Goal: Task Accomplishment & Management: Use online tool/utility

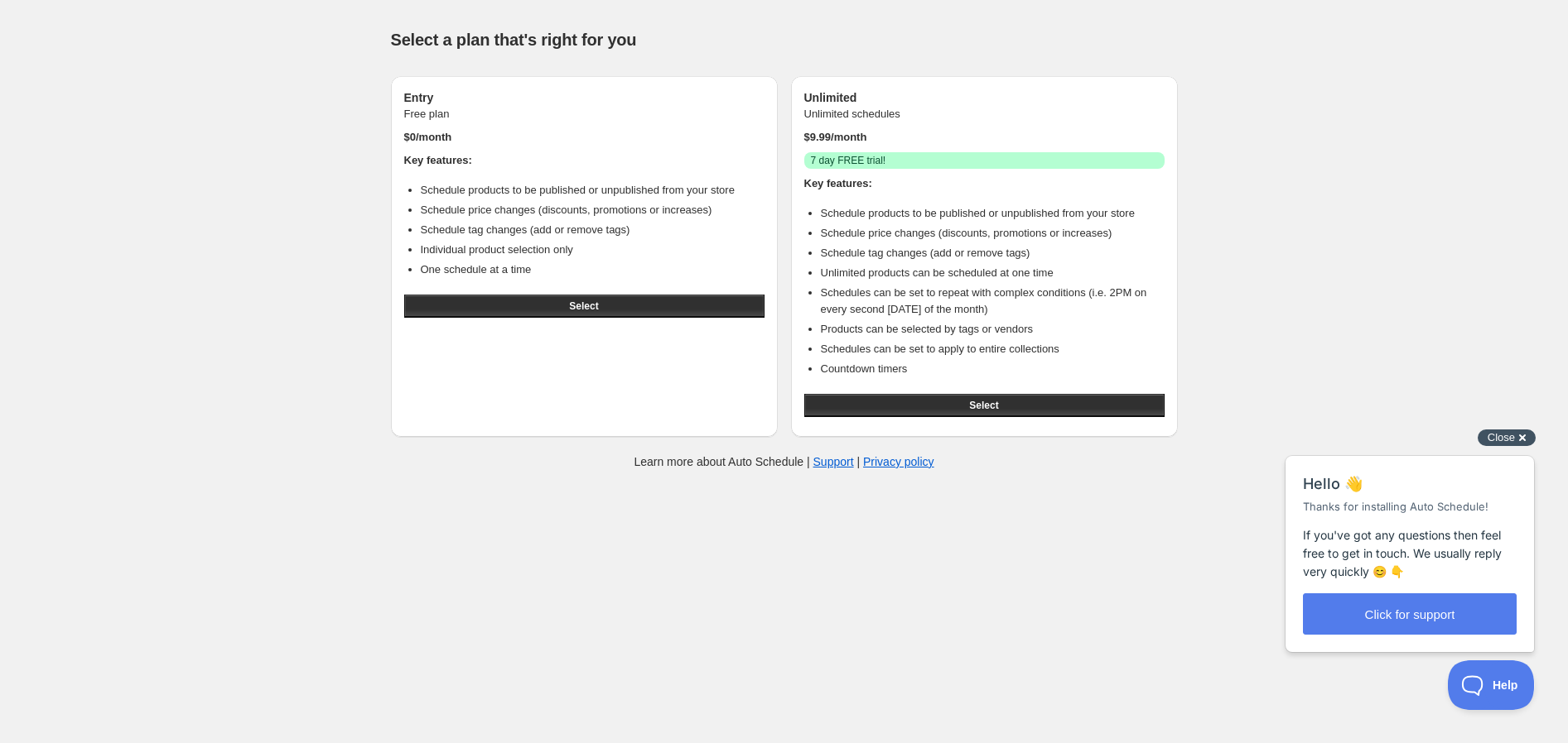
click at [1515, 441] on div "Close cross-small" at bounding box center [1506, 439] width 58 height 18
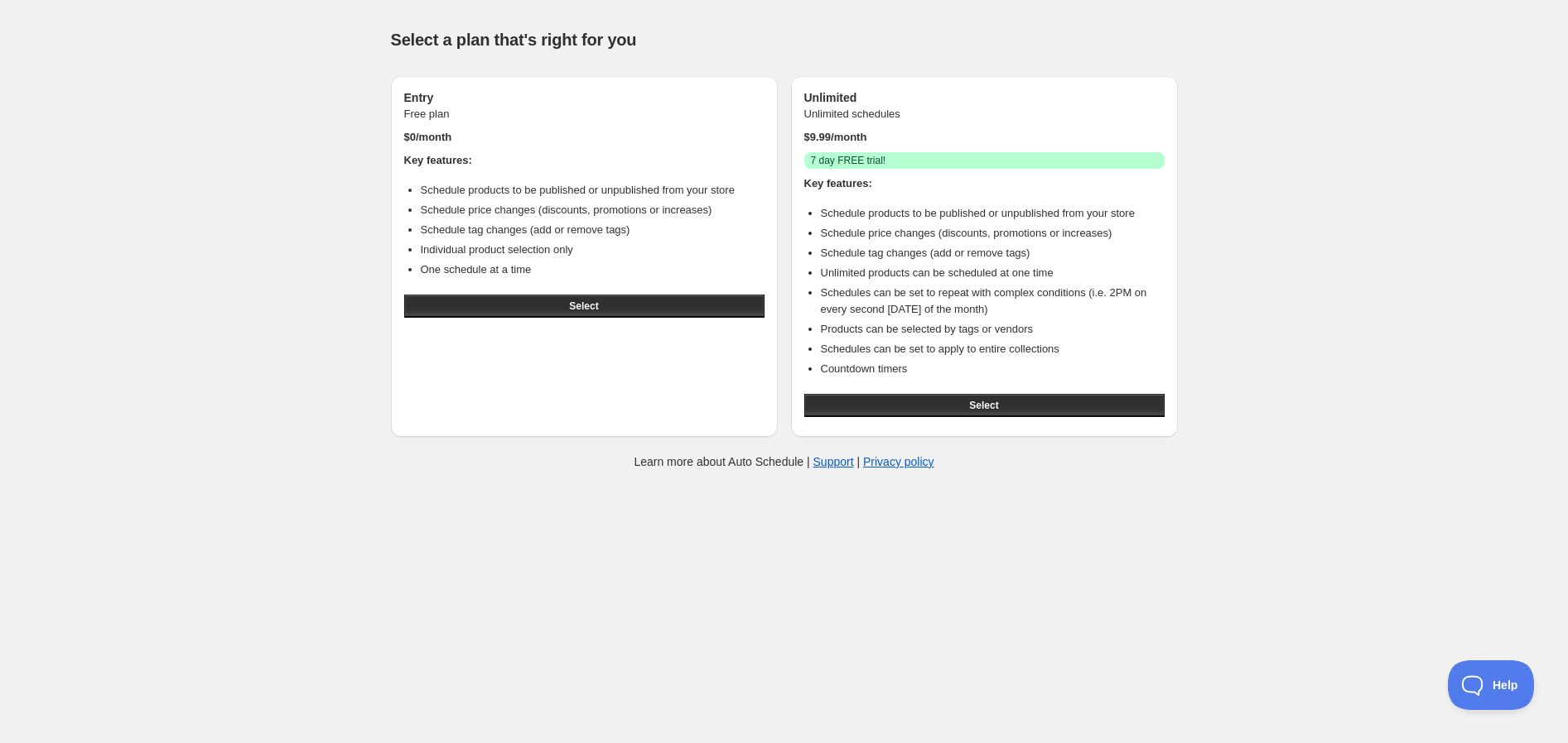
click at [1469, 206] on div "Help & support Select a plan that's right for you Entry Free plan $ 0 /month Ke…" at bounding box center [784, 246] width 1568 height 494
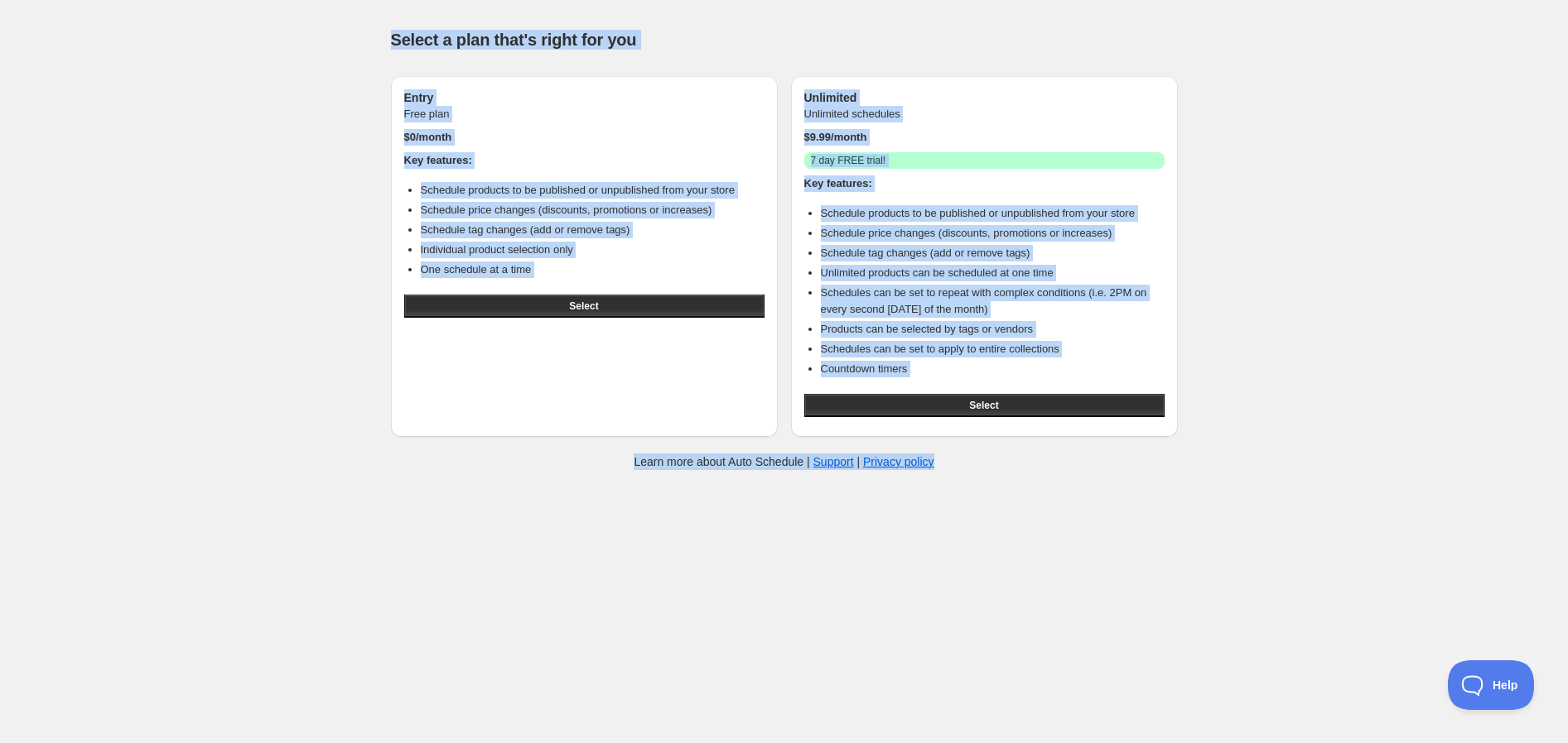
drag, startPoint x: 1431, startPoint y: 450, endPoint x: 390, endPoint y: 24, distance: 1124.8
click at [390, 24] on div "Help & support Select a plan that's right for you Entry Free plan $ 0 /month Ke…" at bounding box center [784, 246] width 1568 height 494
click at [336, 50] on div "Help & support Select a plan that's right for you Entry Free plan $ 0 /month Ke…" at bounding box center [784, 246] width 1568 height 494
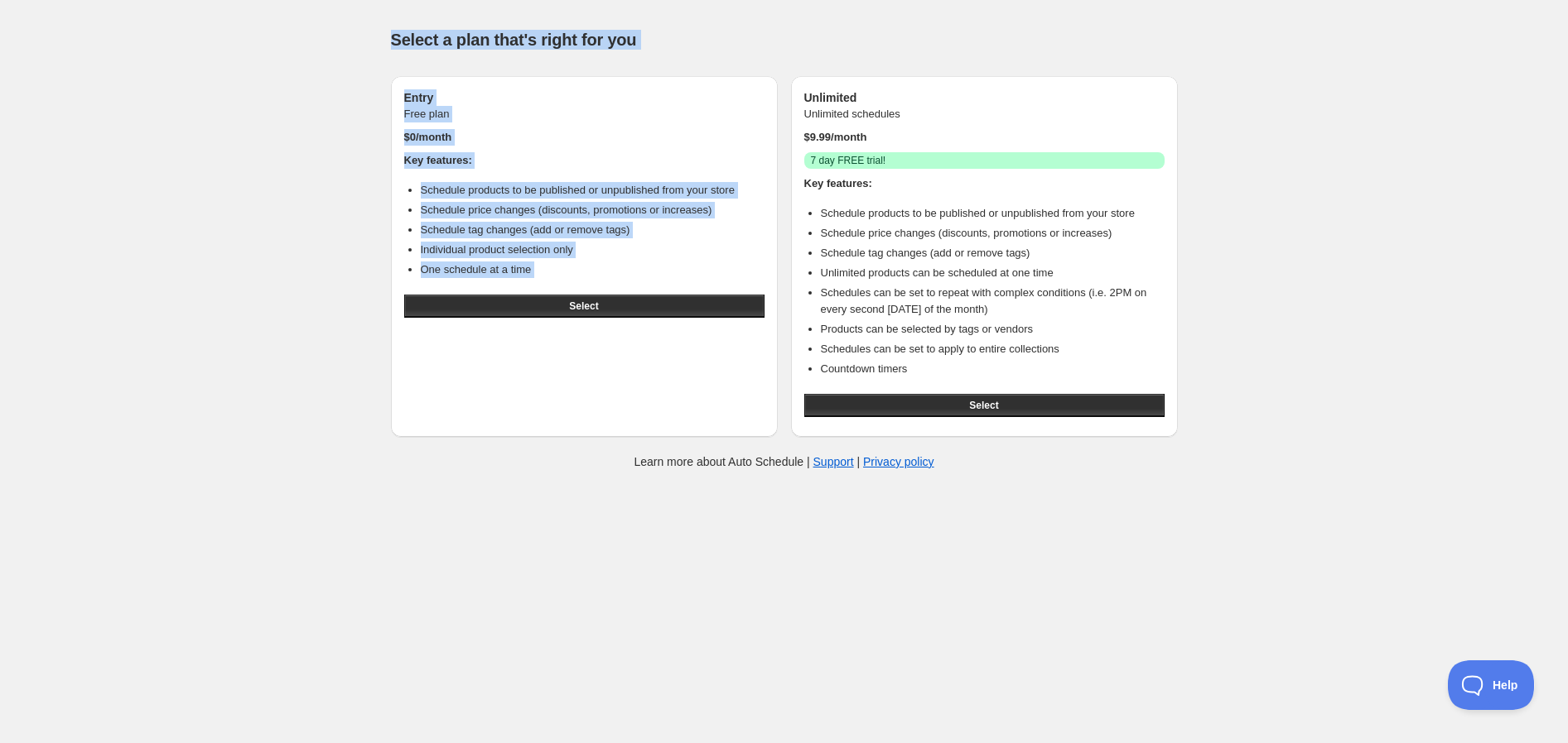
drag, startPoint x: 342, startPoint y: 27, endPoint x: 679, endPoint y: 321, distance: 447.2
click at [679, 321] on div "Help & support Select a plan that's right for you Entry Free plan $ 0 /month Ke…" at bounding box center [784, 246] width 1568 height 494
copy div "Select a plan that's right for you Entry Free plan $ 0 /month Key features: Sch…"
click at [875, 27] on div "Select a plan that's right for you" at bounding box center [784, 39] width 786 height 46
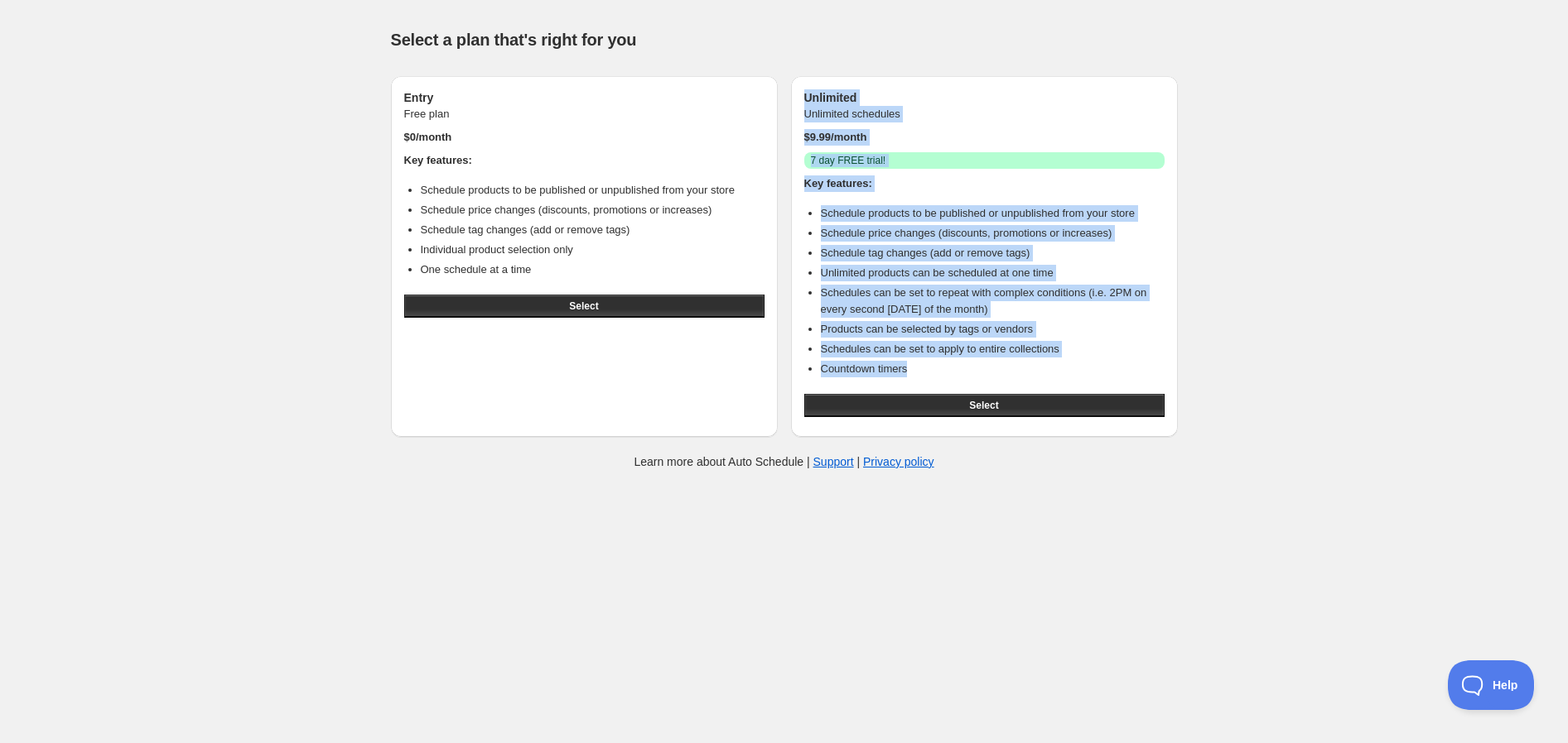
drag, startPoint x: 788, startPoint y: 76, endPoint x: 1115, endPoint y: 367, distance: 437.7
click at [1115, 367] on div "Entry Free plan $ 0 /month Key features: Schedule products to be published or u…" at bounding box center [784, 257] width 786 height 361
copy div "Unlimited Unlimited schedules $ 9.99 /month Success 7 day FREE trial! Key featu…"
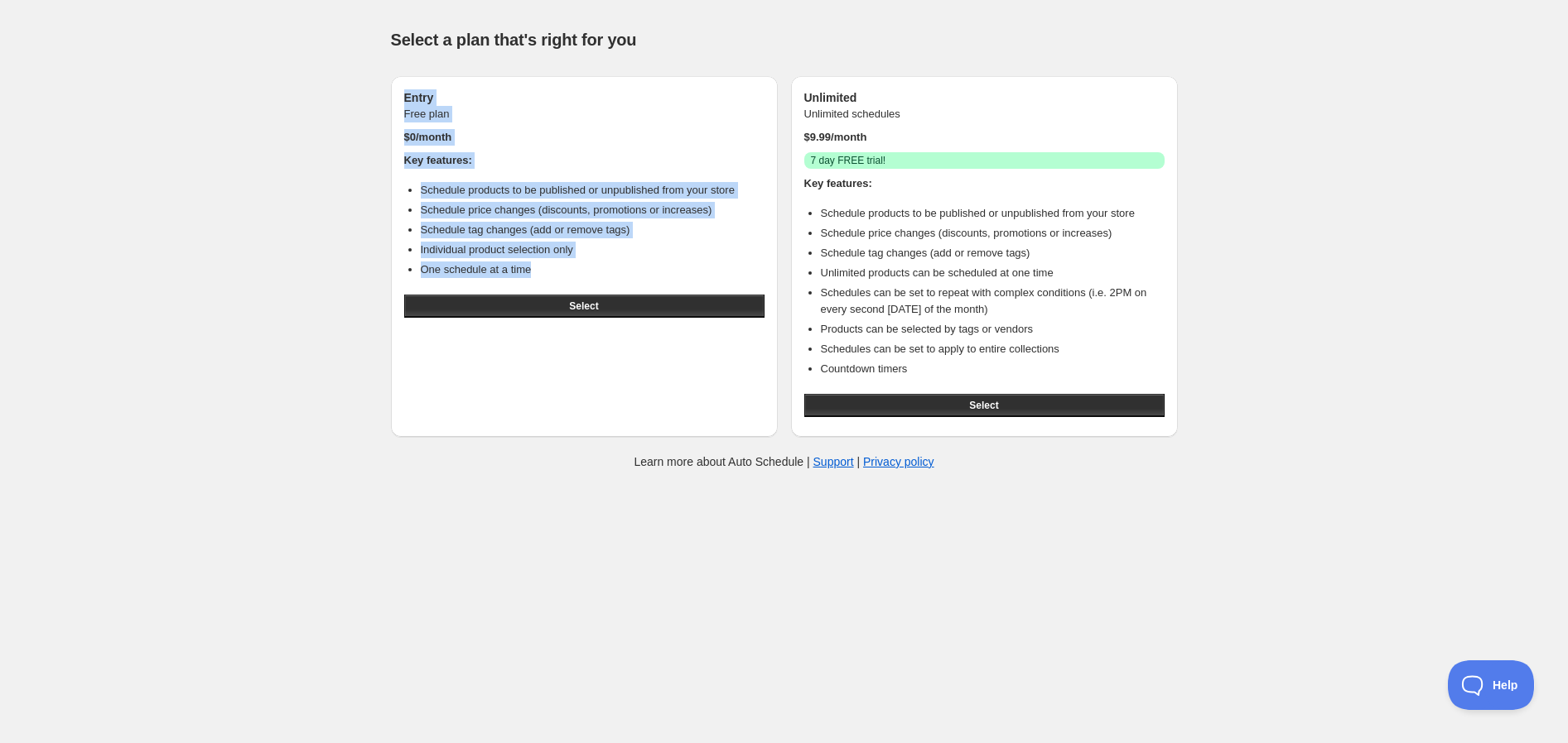
drag, startPoint x: 398, startPoint y: 103, endPoint x: 527, endPoint y: 270, distance: 211.0
click at [527, 270] on div "Entry Free plan $ 0 /month Key features: Schedule products to be published or u…" at bounding box center [584, 257] width 387 height 361
copy div "Entry Free plan $ 0 /month Key features: Schedule products to be published or u…"
click at [526, 304] on button "Select" at bounding box center [584, 306] width 360 height 24
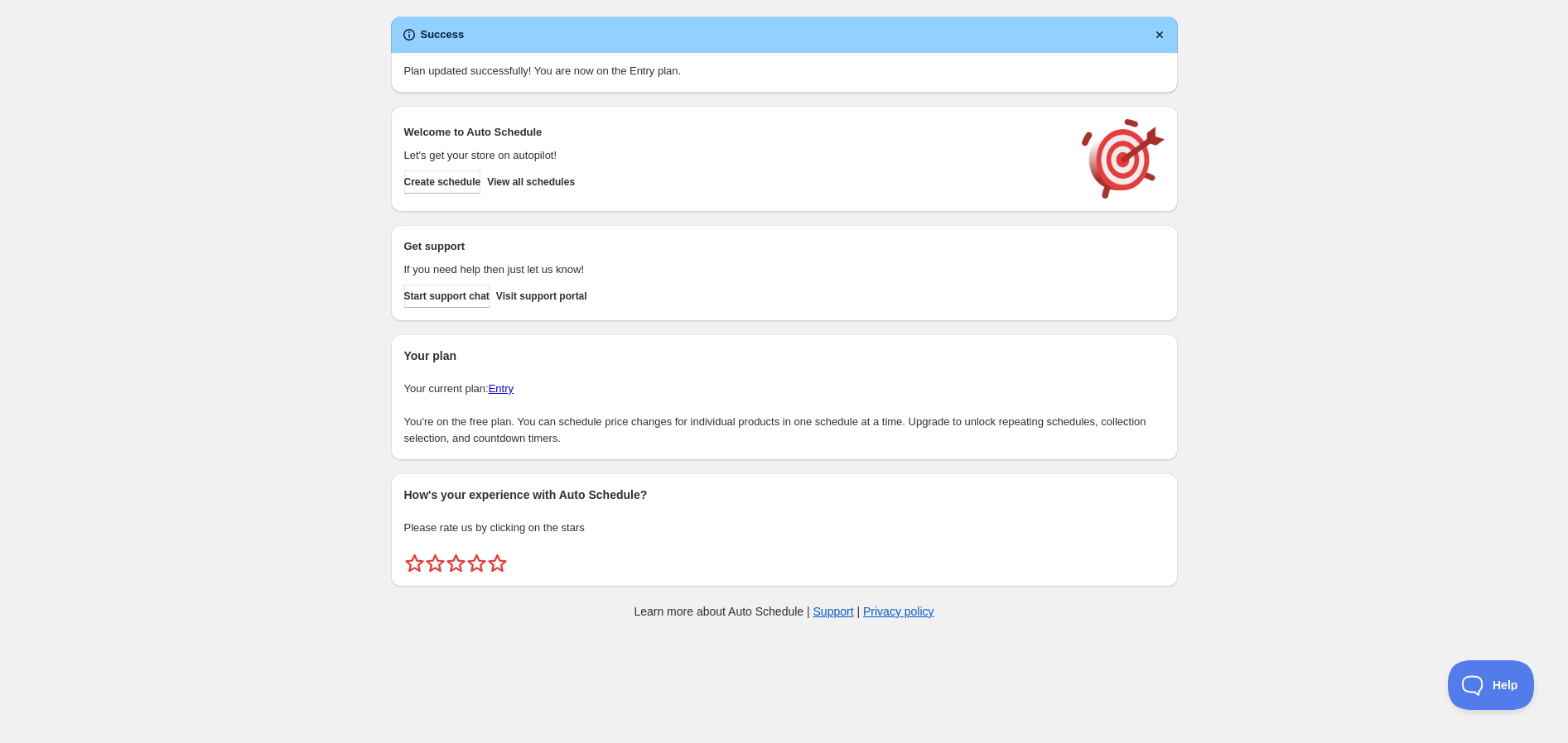
click at [1302, 344] on div "Create schedule Help & support Cancel Discount prices Schedule a discount, sale…" at bounding box center [784, 321] width 1568 height 643
click at [1411, 303] on div "Create schedule Help & support Cancel Discount prices Schedule a discount, sale…" at bounding box center [784, 321] width 1568 height 643
click at [1379, 215] on div "Create schedule Help & support Cancel Discount prices Schedule a discount, sale…" at bounding box center [784, 321] width 1568 height 643
click at [245, 237] on div "Create schedule Help & support Cancel Discount prices Schedule a discount, sale…" at bounding box center [784, 321] width 1568 height 643
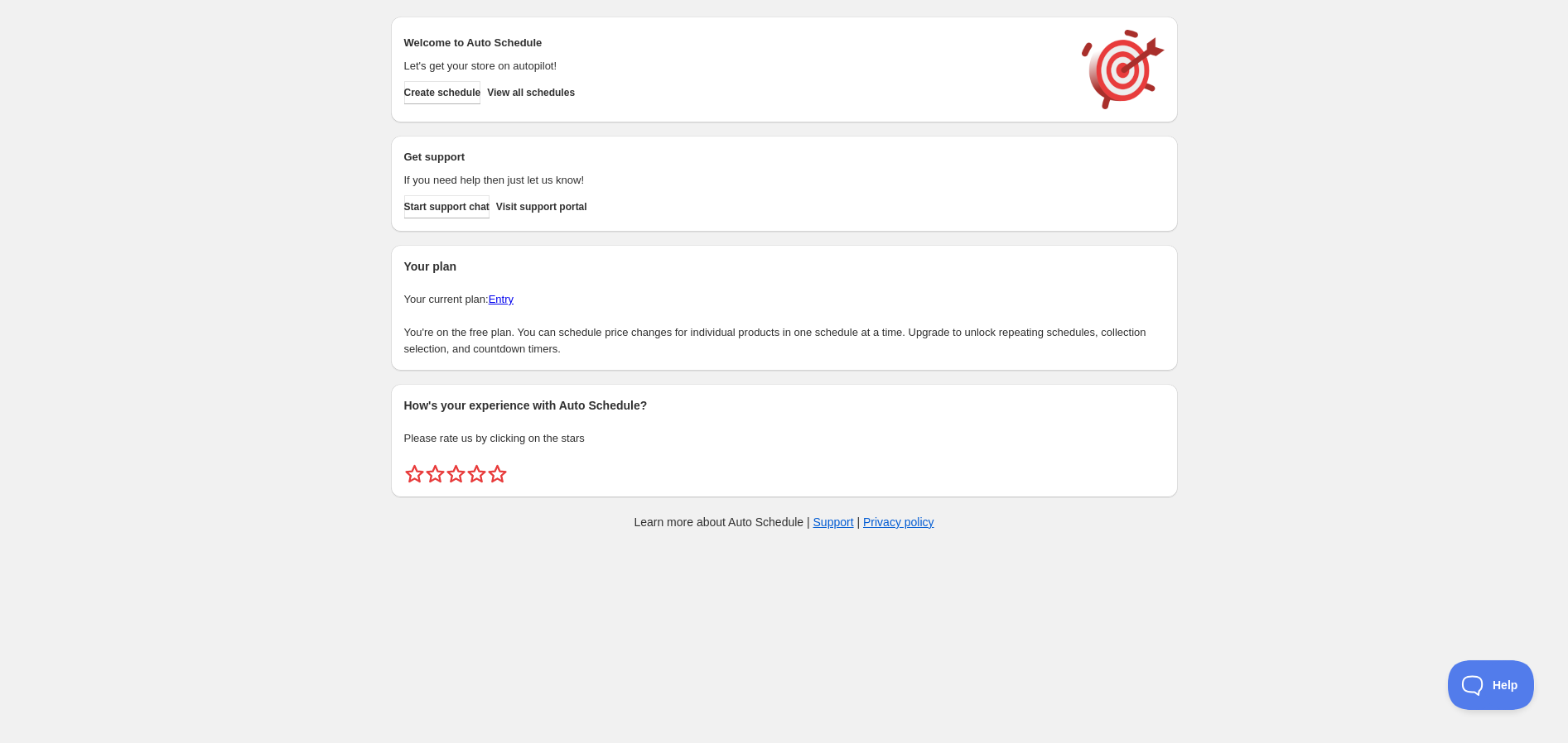
click at [324, 133] on div "Create schedule Help & support Cancel Discount prices Schedule a discount, sale…" at bounding box center [784, 277] width 1568 height 554
drag, startPoint x: 494, startPoint y: 101, endPoint x: 415, endPoint y: 93, distance: 79.4
click at [415, 93] on div "Create schedule" at bounding box center [443, 93] width 77 height 24
click at [443, 100] on button "Create schedule" at bounding box center [443, 93] width 77 height 24
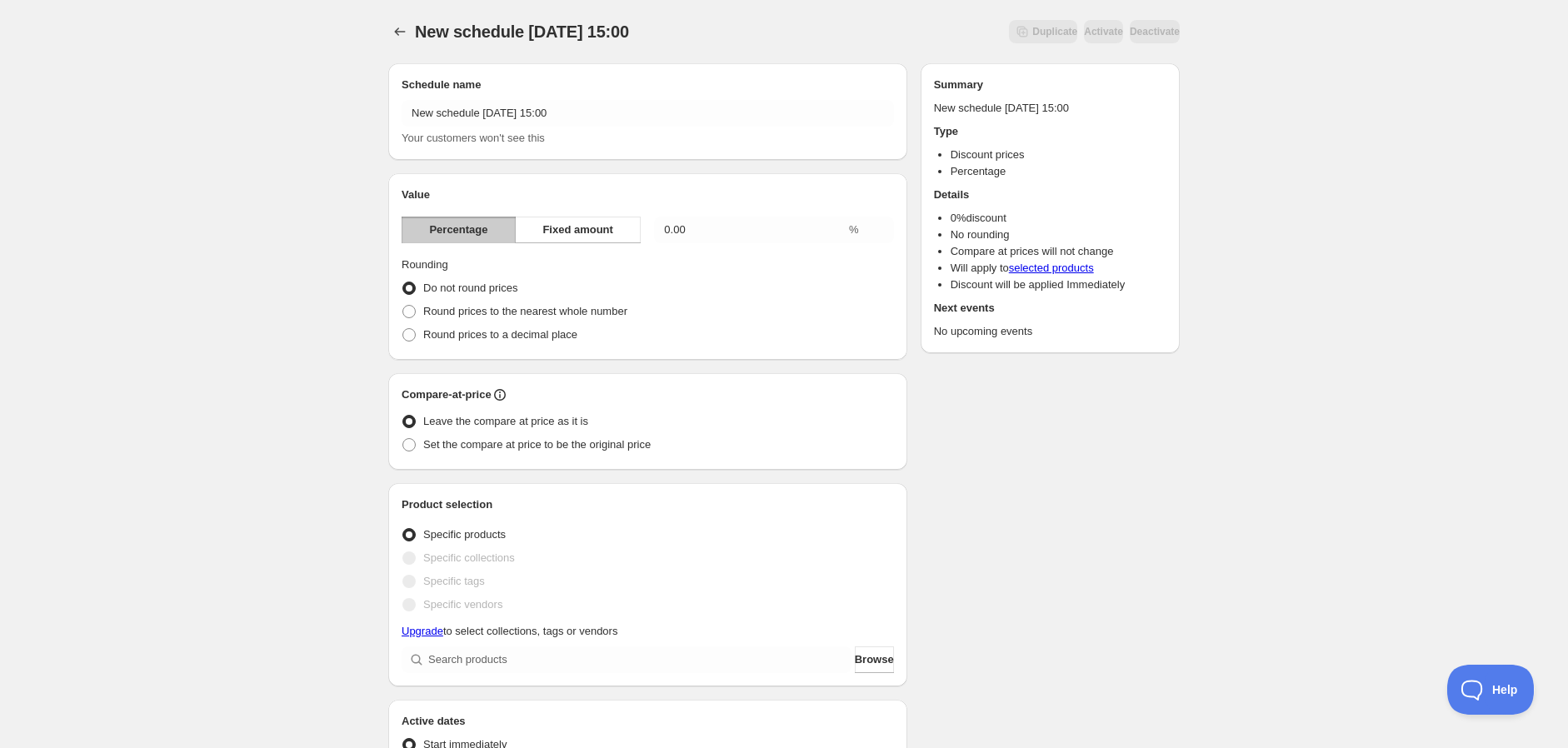
click at [180, 221] on div "New schedule Sep 08 2025 15:00. This page is ready New schedule Sep 08 2025 15:…" at bounding box center [784, 660] width 1568 height 1320
click at [404, 33] on icon "Schedules" at bounding box center [399, 32] width 17 height 17
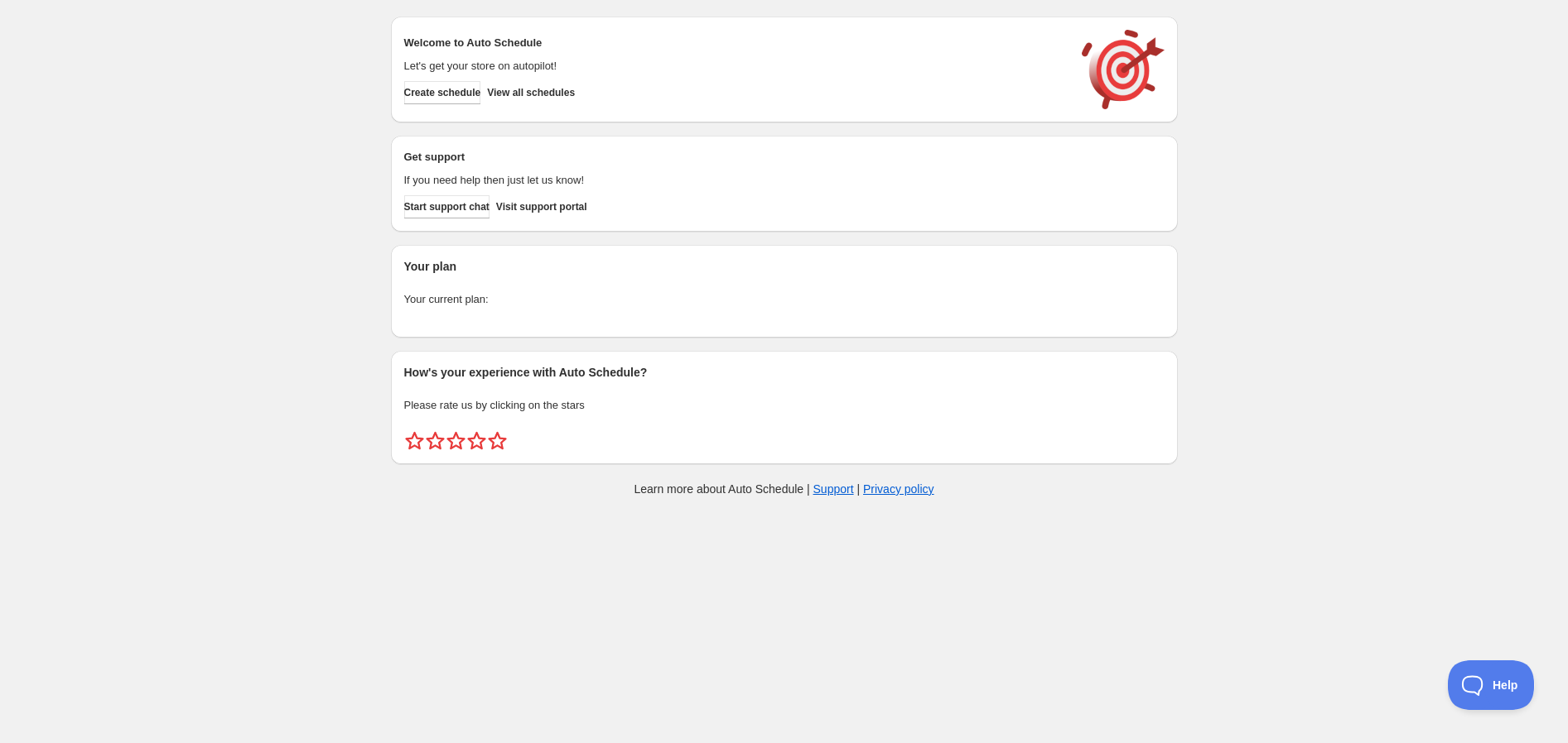
click at [324, 48] on div "Create schedule Help & support Cancel Discount prices Schedule a discount, sale…" at bounding box center [784, 260] width 1568 height 521
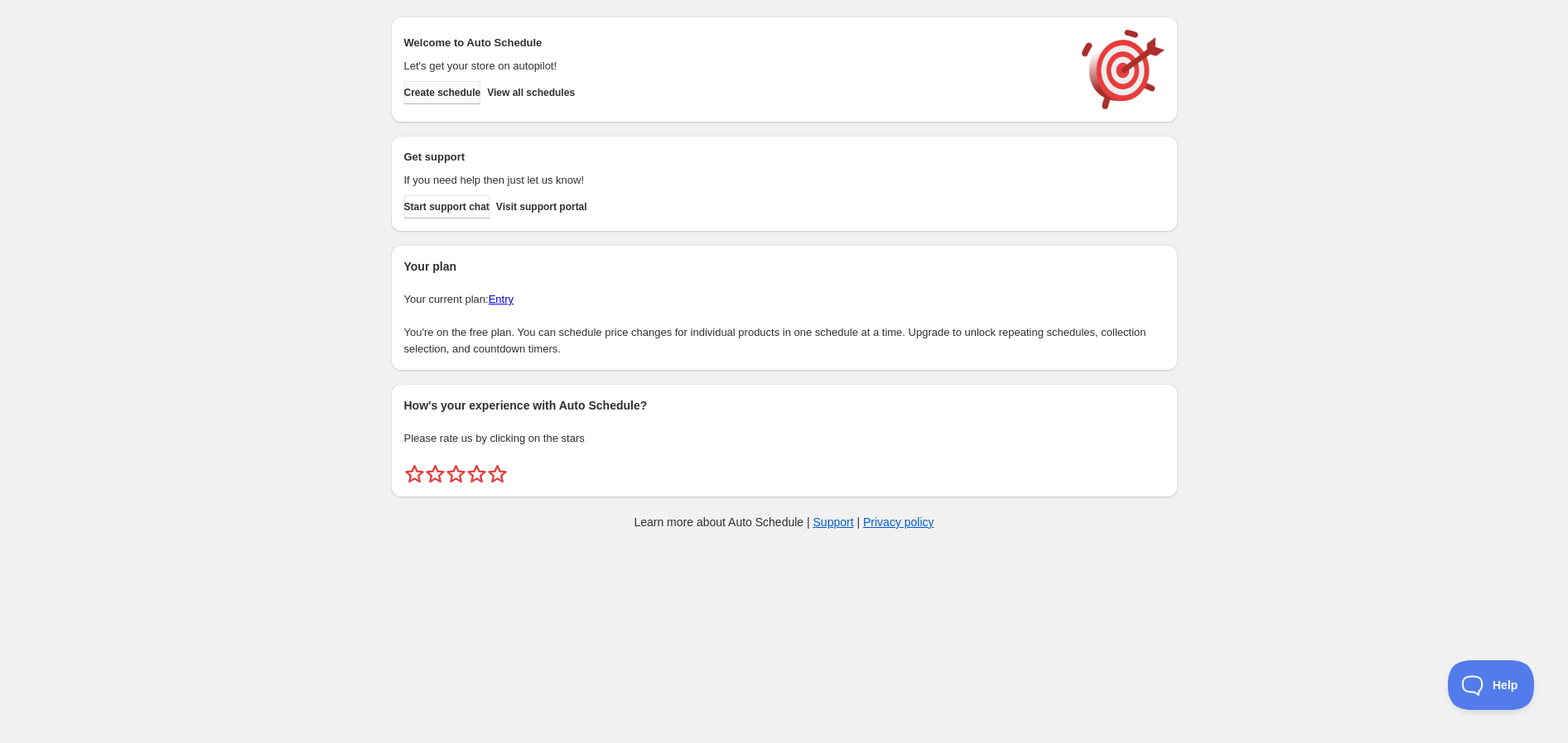
click at [446, 101] on button "Create schedule" at bounding box center [443, 93] width 77 height 24
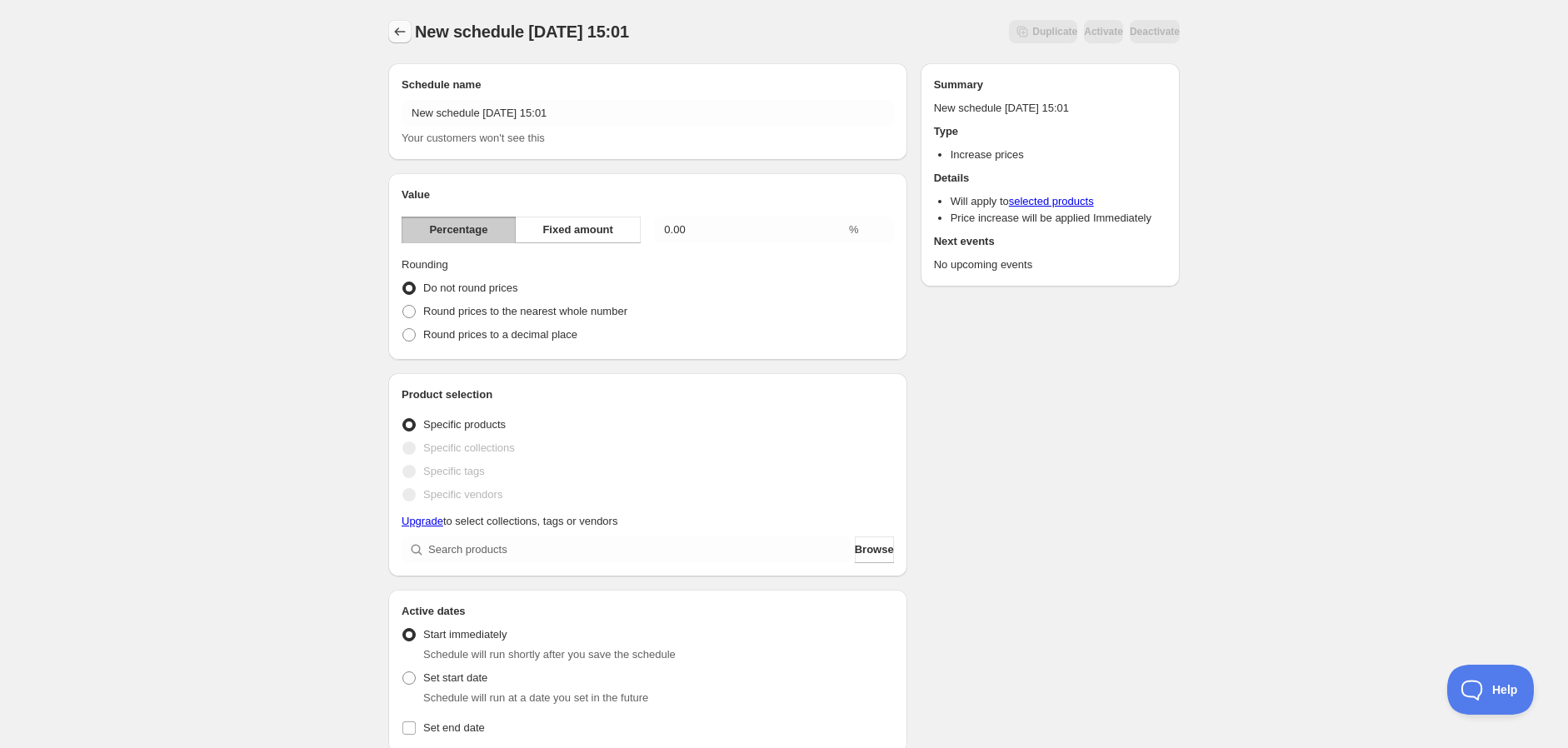
click at [396, 32] on icon "Schedules" at bounding box center [400, 32] width 11 height 8
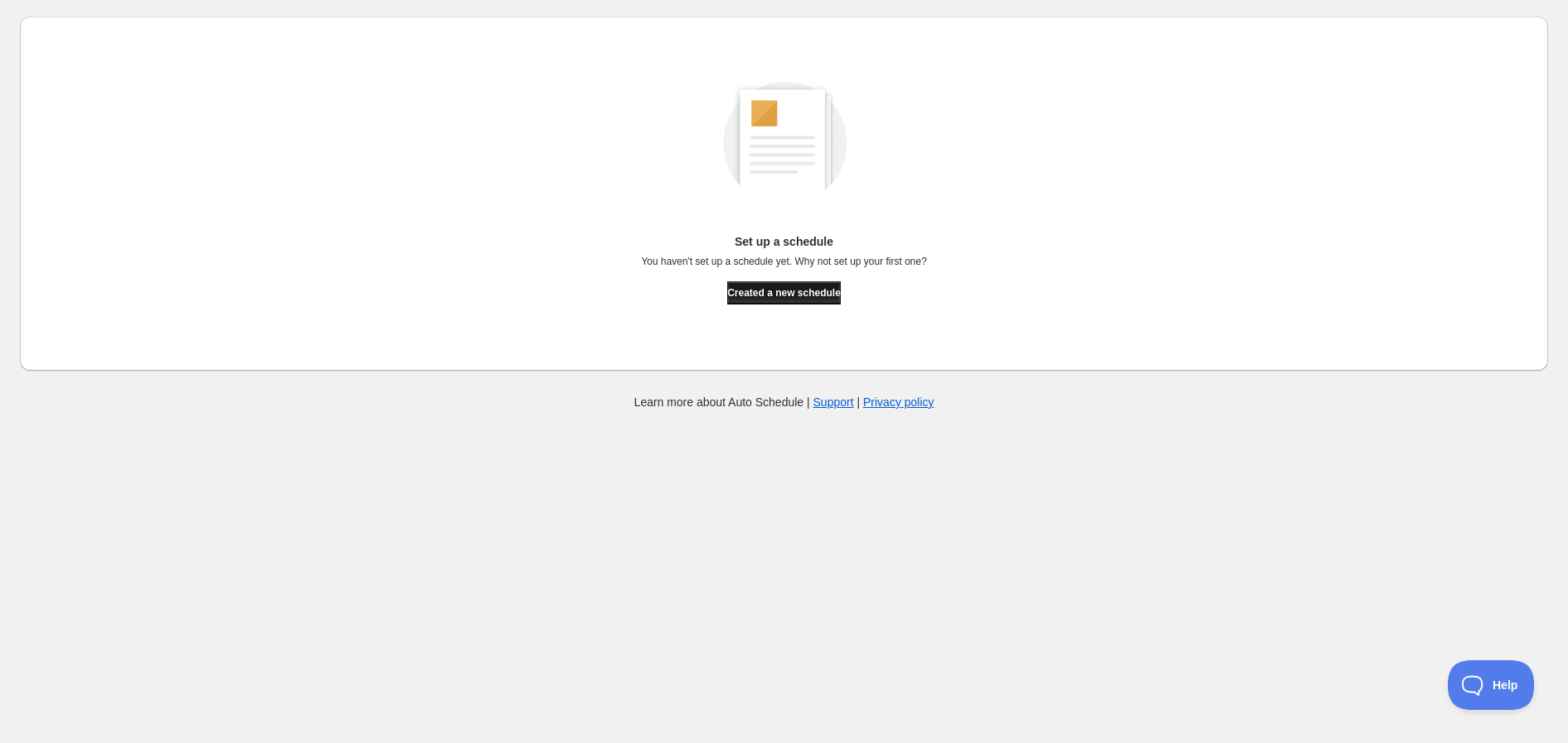
click at [768, 291] on span "Created a new schedule" at bounding box center [784, 292] width 114 height 13
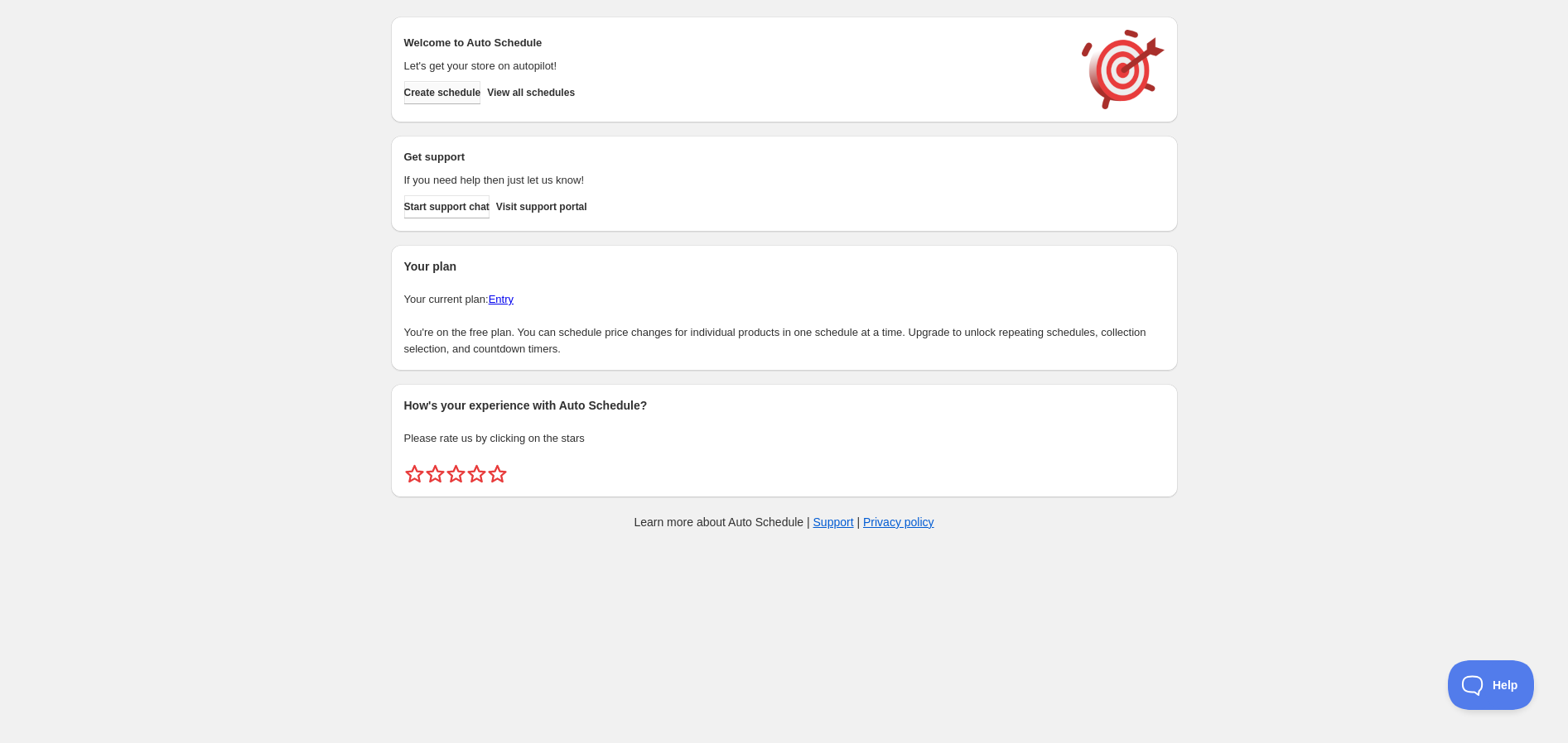
click at [463, 87] on span "Create schedule" at bounding box center [443, 92] width 77 height 13
click at [440, 99] on button "Create schedule" at bounding box center [443, 93] width 77 height 24
click at [224, 135] on div "Create schedule Help & support Cancel Discount prices Schedule a discount, sale…" at bounding box center [784, 277] width 1568 height 554
click at [431, 100] on button "Create schedule" at bounding box center [443, 93] width 77 height 24
click at [186, 383] on div "Create schedule Help & support Cancel Discount prices Schedule a discount, sale…" at bounding box center [784, 277] width 1568 height 554
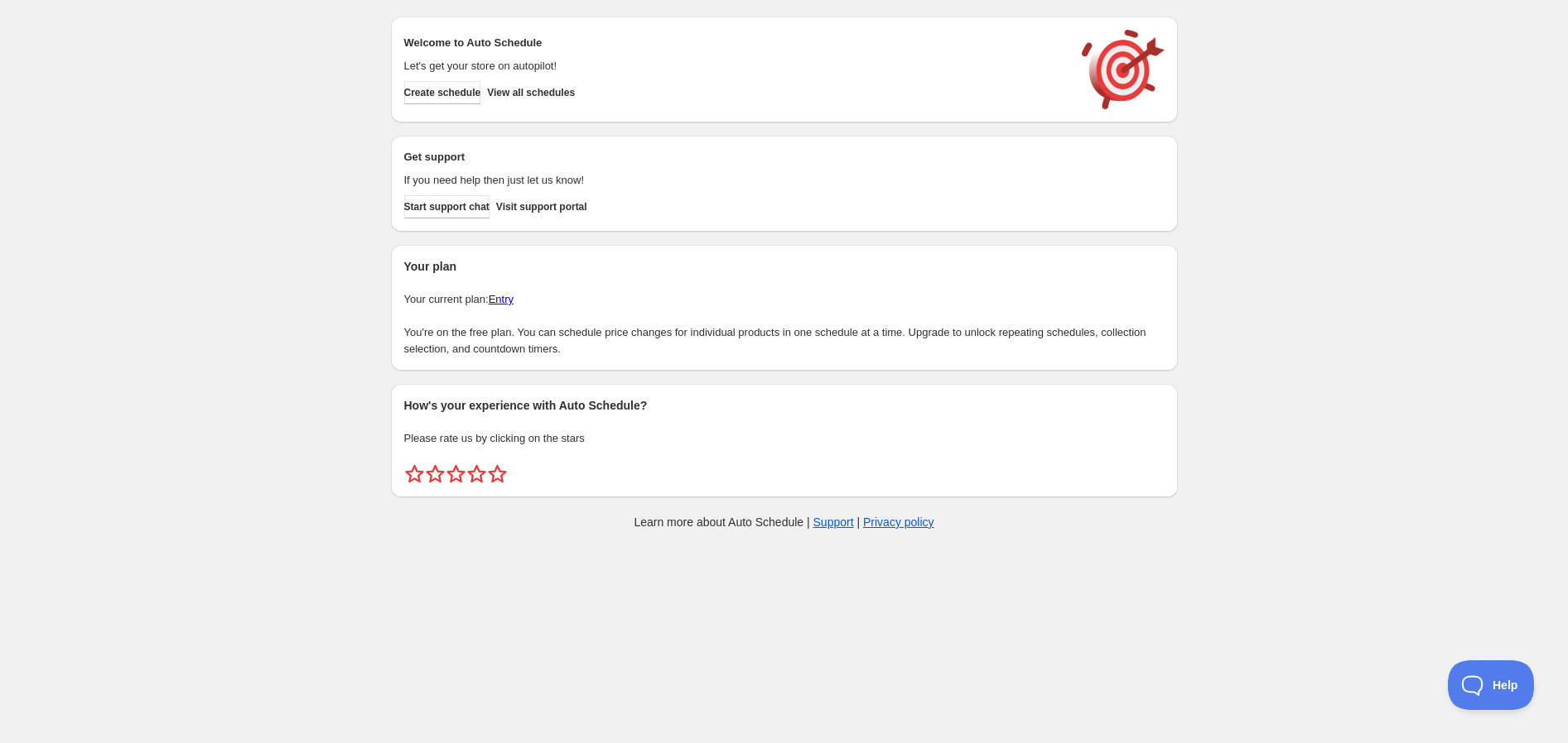
click at [192, 81] on div "Create schedule Help & support Cancel Discount prices Schedule a discount, sale…" at bounding box center [784, 277] width 1568 height 554
click at [347, 251] on div "Create schedule Help & support Cancel Discount prices Schedule a discount, sale…" at bounding box center [784, 277] width 1568 height 554
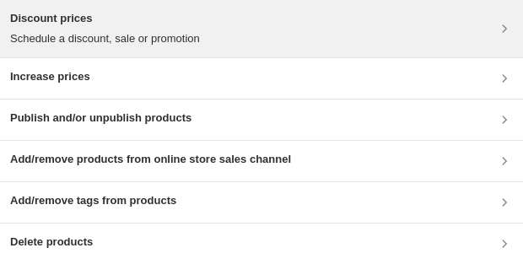
click at [125, 41] on p "Schedule a discount, sale or promotion" at bounding box center [105, 38] width 190 height 17
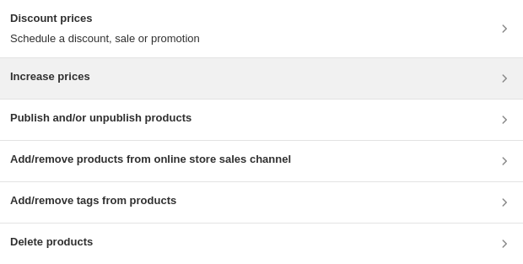
click at [83, 83] on h3 "Increase prices" at bounding box center [50, 76] width 80 height 17
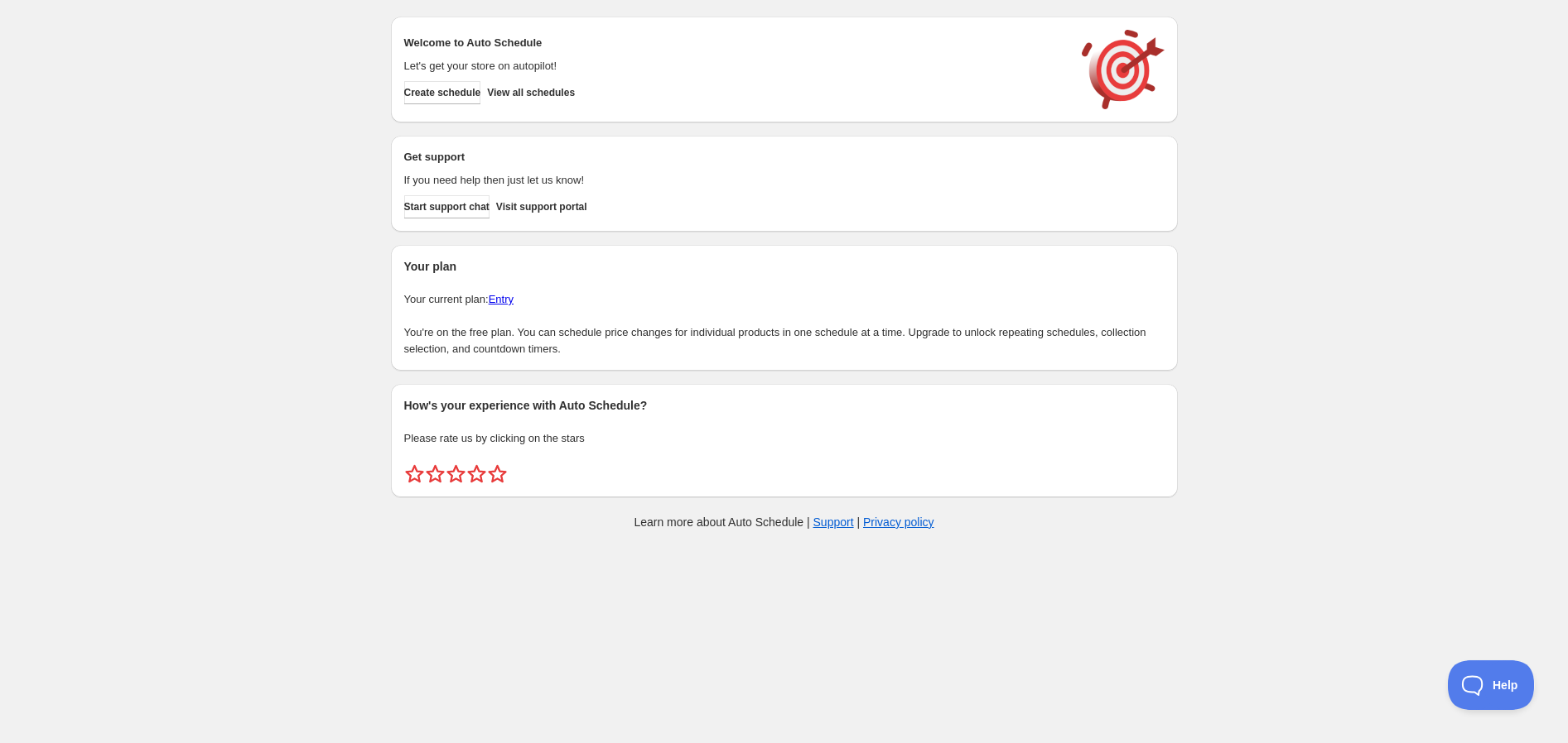
click at [234, 453] on div "Create schedule Help & support Cancel Discount prices Schedule a discount, sale…" at bounding box center [784, 277] width 1568 height 554
click at [211, 431] on div "Create schedule Help & support Cancel Discount prices Schedule a discount, sale…" at bounding box center [784, 277] width 1568 height 554
